Goal: Task Accomplishment & Management: Manage account settings

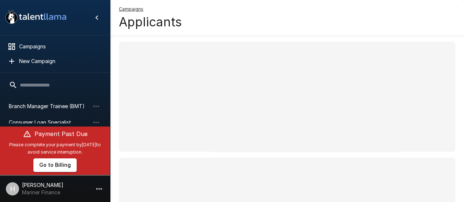
scroll to position [86, 0]
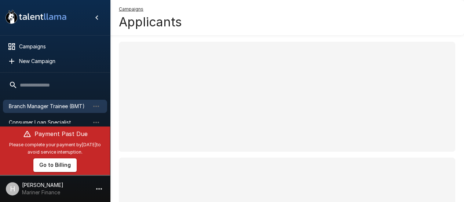
click at [23, 106] on span "Branch Manager Trainee (BMT)" at bounding box center [49, 106] width 81 height 7
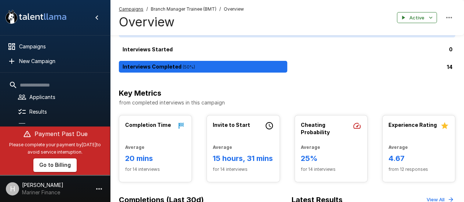
scroll to position [50, 0]
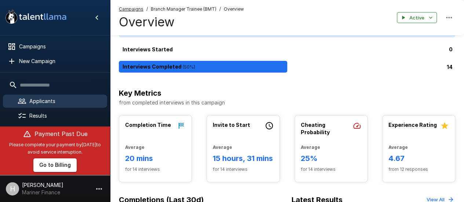
click at [40, 103] on span "Applicants" at bounding box center [65, 100] width 72 height 7
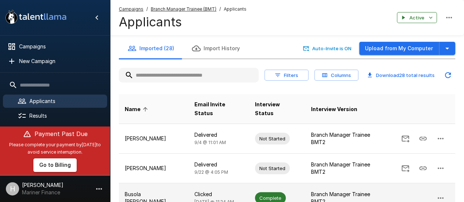
click at [172, 191] on p "Busola [PERSON_NAME]" at bounding box center [154, 198] width 58 height 15
